Goal: Information Seeking & Learning: Learn about a topic

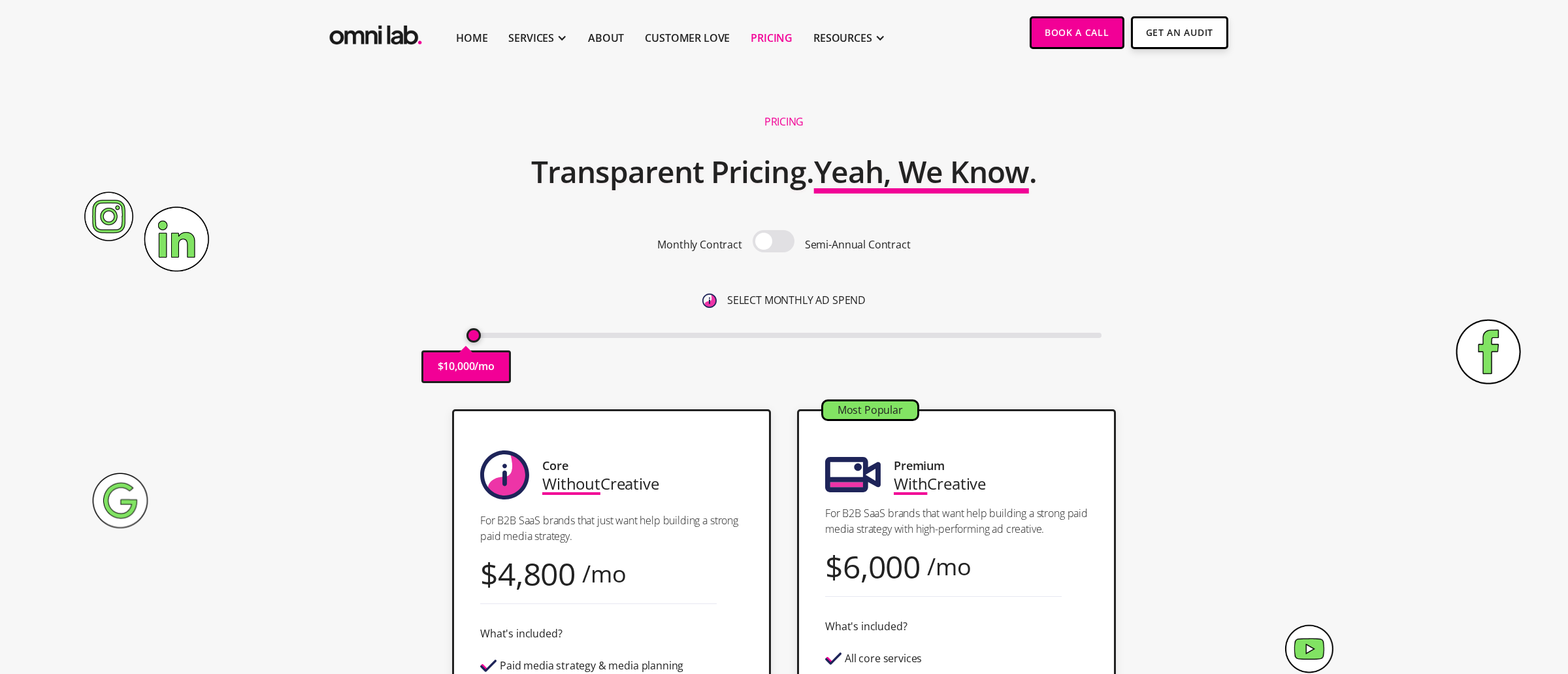
click at [768, 239] on span at bounding box center [774, 241] width 42 height 22
click at [774, 242] on input "checkbox" at bounding box center [774, 242] width 0 height 0
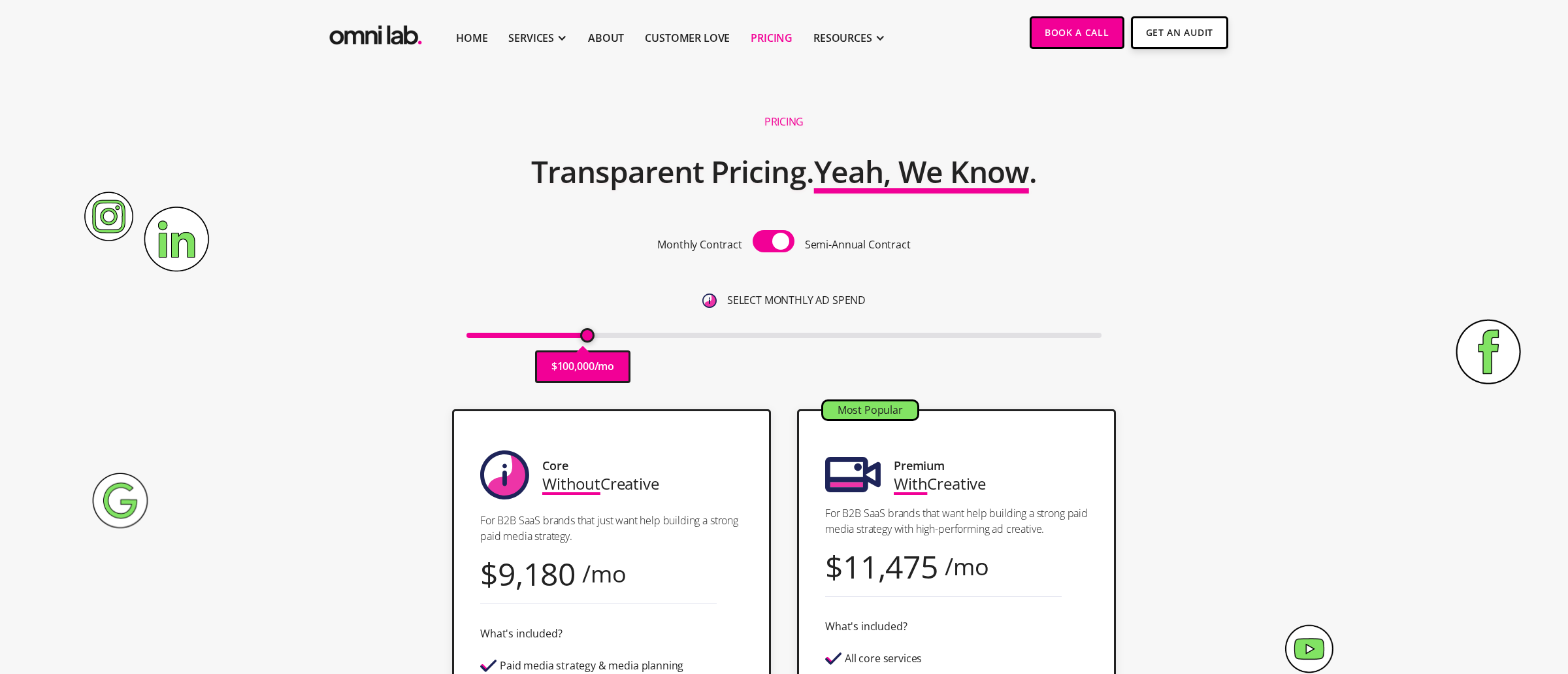
drag, startPoint x: 474, startPoint y: 337, endPoint x: 589, endPoint y: 337, distance: 115.0
click at [589, 337] on input "range" at bounding box center [784, 335] width 636 height 5
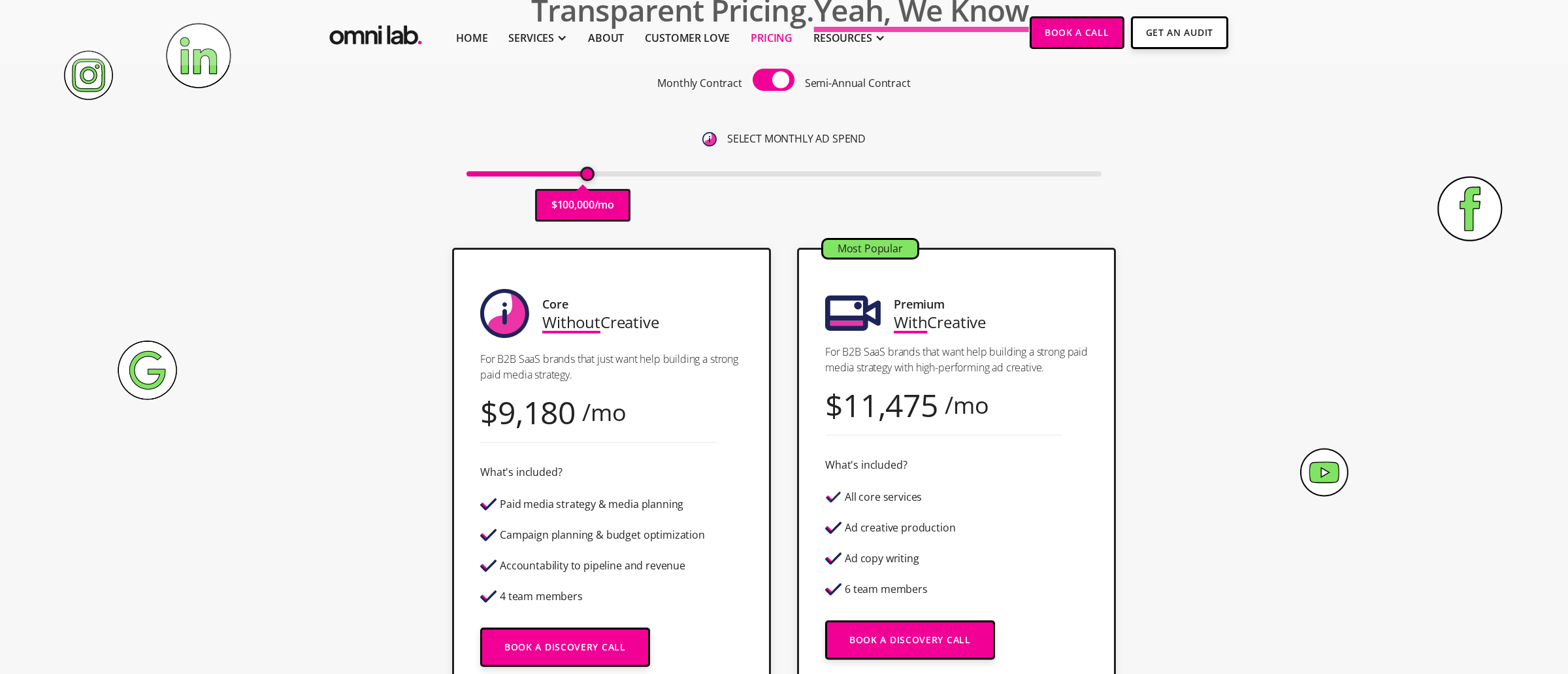
scroll to position [168, 0]
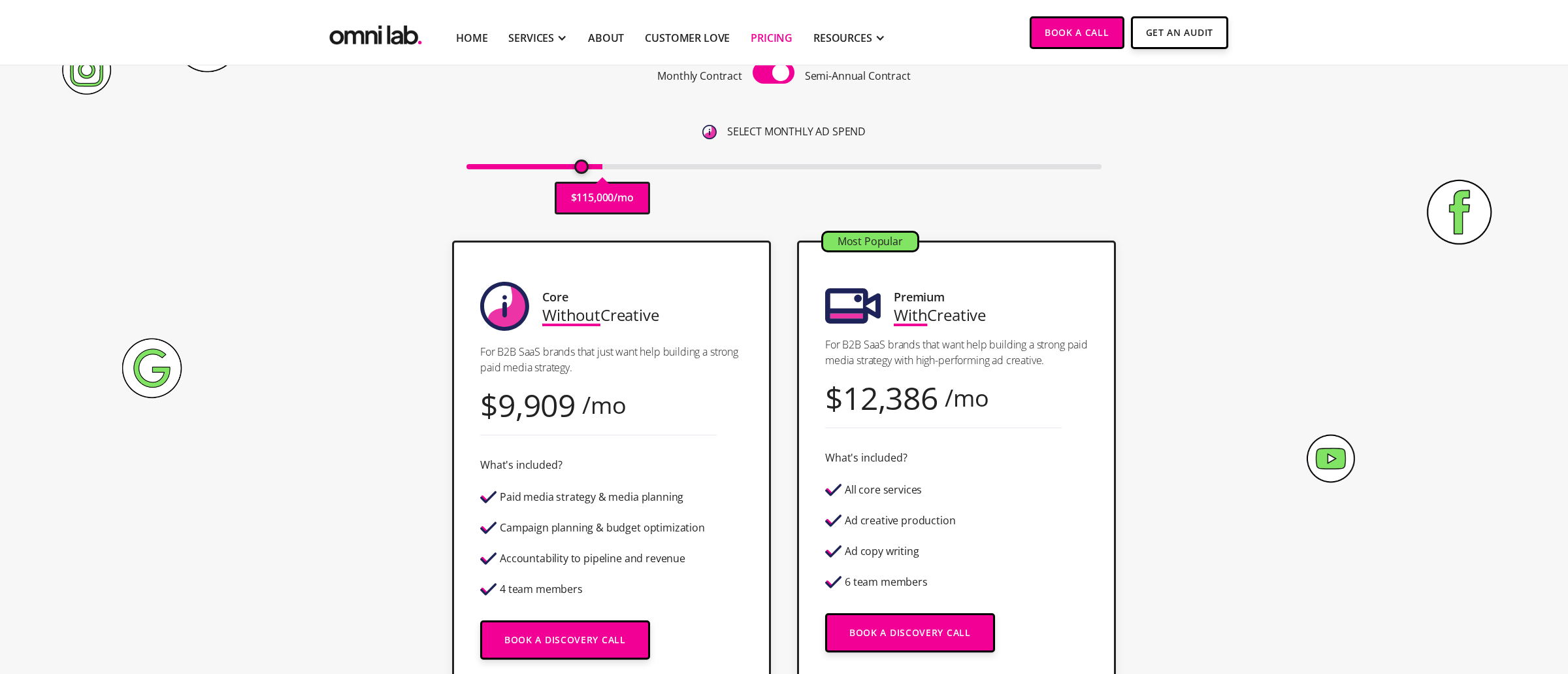
drag, startPoint x: 586, startPoint y: 164, endPoint x: 579, endPoint y: 166, distance: 7.3
type input "95000"
click at [579, 166] on input "range" at bounding box center [784, 166] width 636 height 5
click at [566, 414] on div "9,108" at bounding box center [536, 405] width 78 height 18
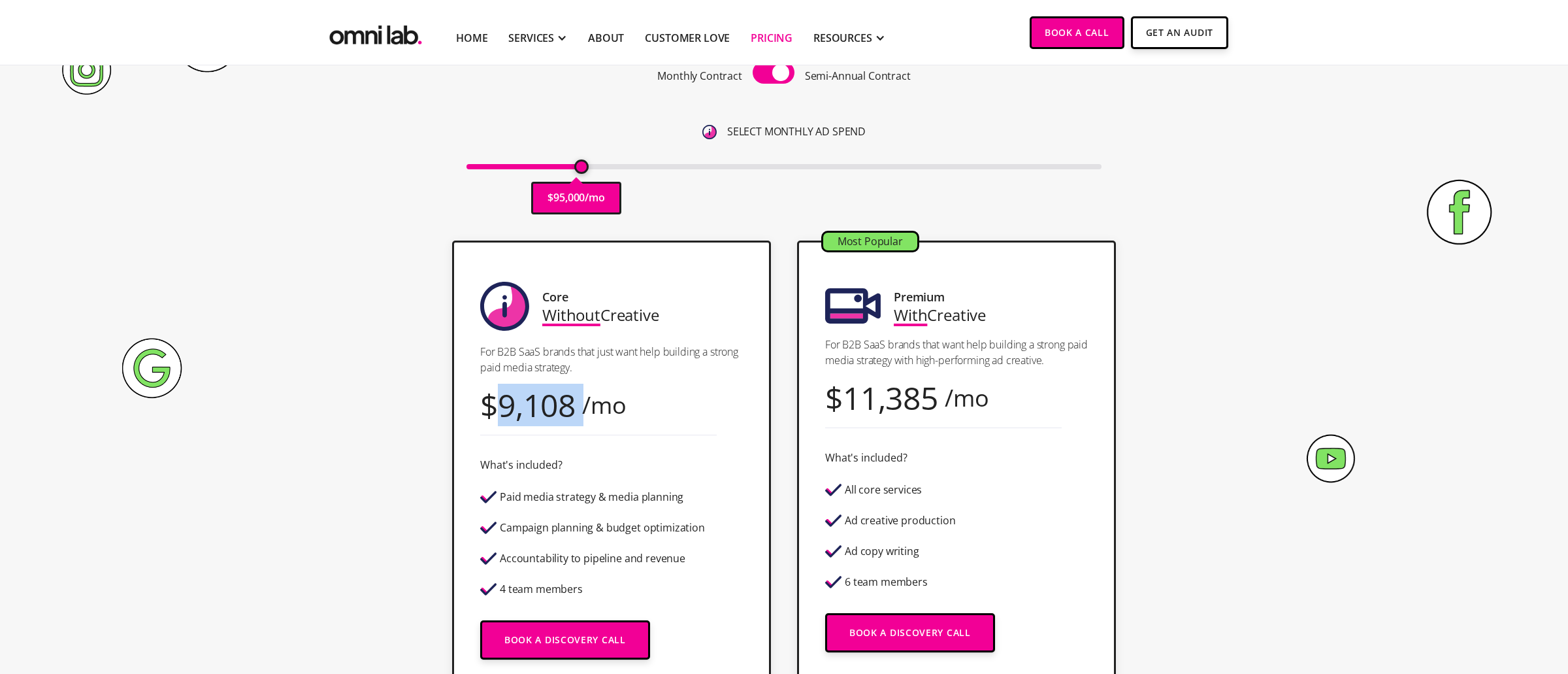
click at [566, 414] on div "9,108" at bounding box center [536, 405] width 78 height 18
